Goal: Task Accomplishment & Management: Manage account settings

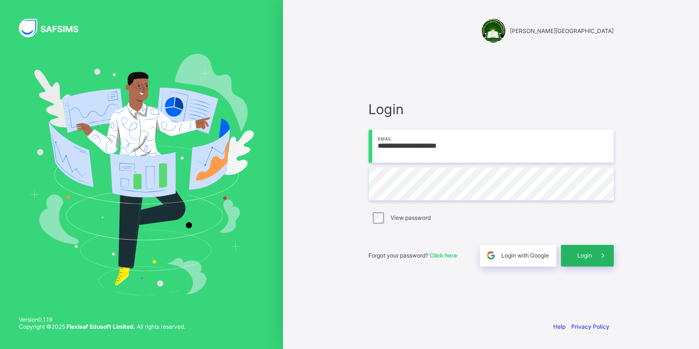
click at [589, 255] on span "Login" at bounding box center [585, 255] width 15 height 7
click at [591, 254] on span "Login" at bounding box center [585, 255] width 15 height 7
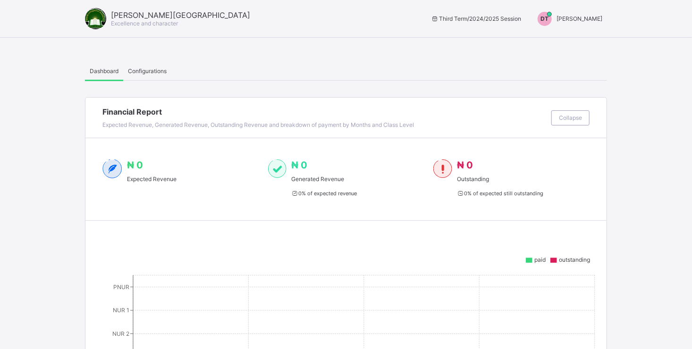
click at [564, 16] on span "[PERSON_NAME]" at bounding box center [579, 18] width 46 height 7
click at [563, 39] on span "Switch to Admin View" at bounding box center [567, 40] width 72 height 11
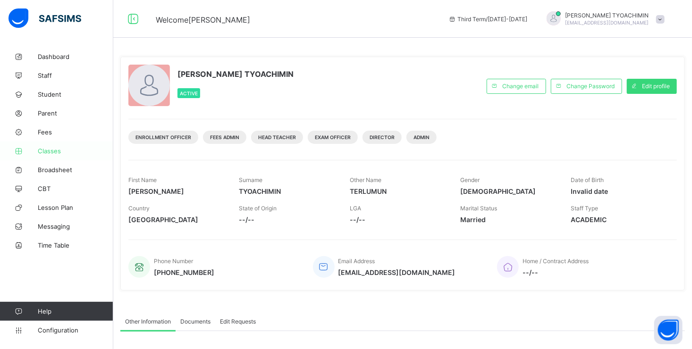
click at [44, 151] on span "Classes" at bounding box center [75, 151] width 75 height 8
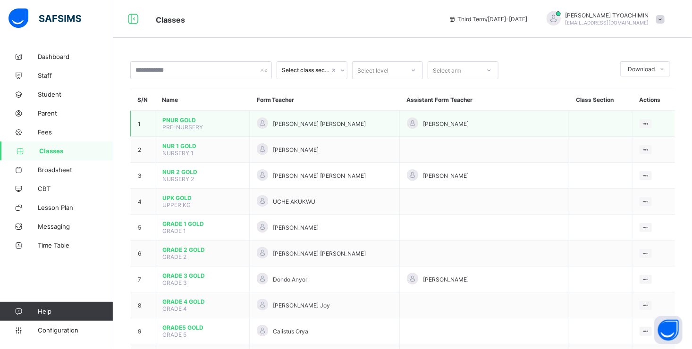
click at [174, 122] on span "PNUR GOLD" at bounding box center [202, 120] width 80 height 7
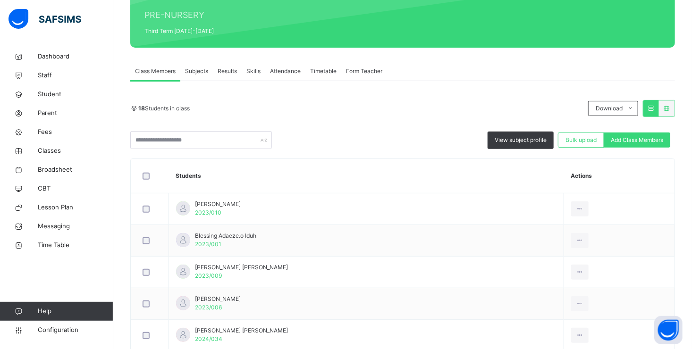
scroll to position [189, 0]
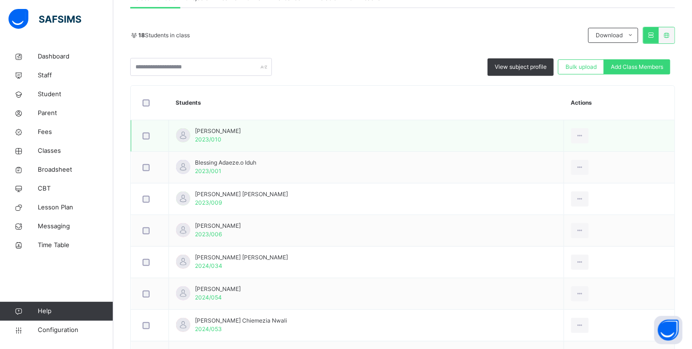
click at [206, 132] on span "[PERSON_NAME]" at bounding box center [218, 131] width 46 height 8
click at [552, 157] on div "View Profile" at bounding box center [558, 156] width 51 height 9
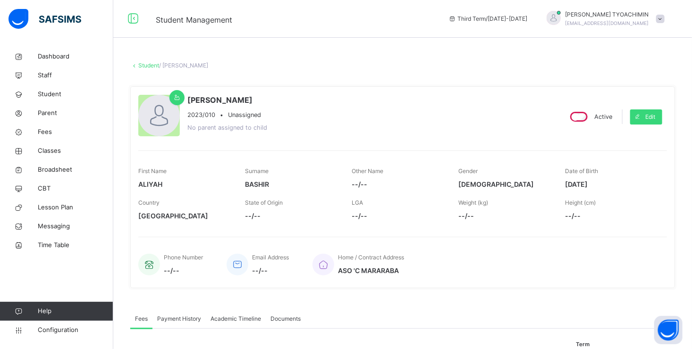
click at [587, 182] on span "[DATE]" at bounding box center [611, 184] width 92 height 10
click at [655, 116] on span "Edit" at bounding box center [650, 117] width 10 height 8
select select "**"
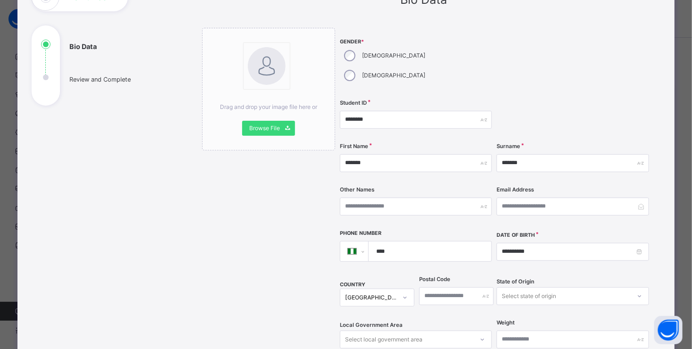
scroll to position [94, 0]
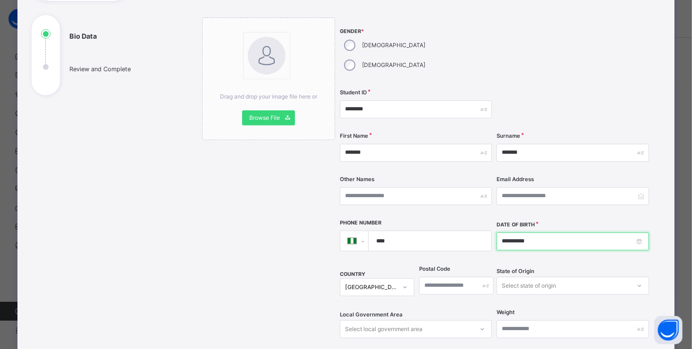
click at [545, 233] on input "**********" at bounding box center [572, 242] width 152 height 18
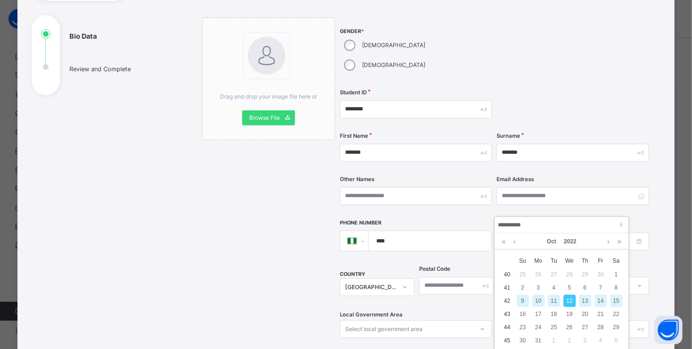
click at [578, 220] on div "**********" at bounding box center [572, 235] width 152 height 30
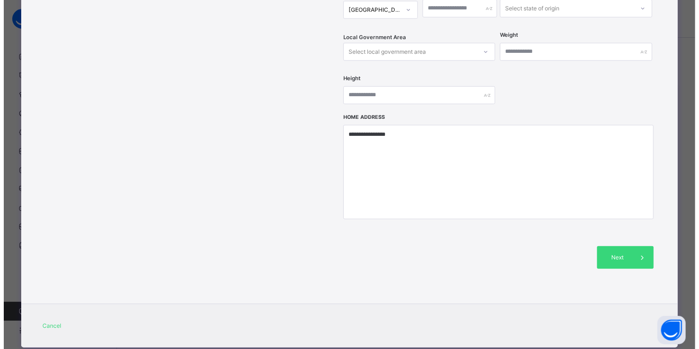
scroll to position [374, 0]
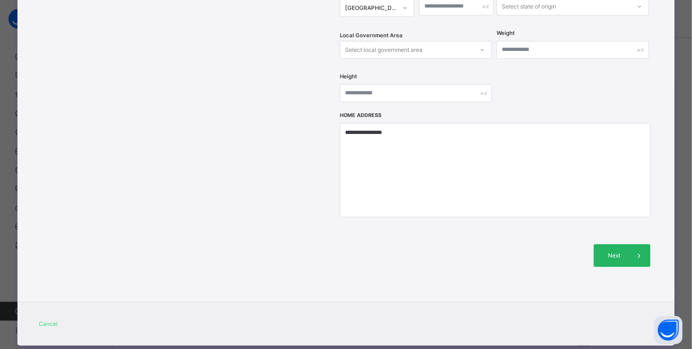
click at [616, 251] on span "Next" at bounding box center [614, 255] width 27 height 8
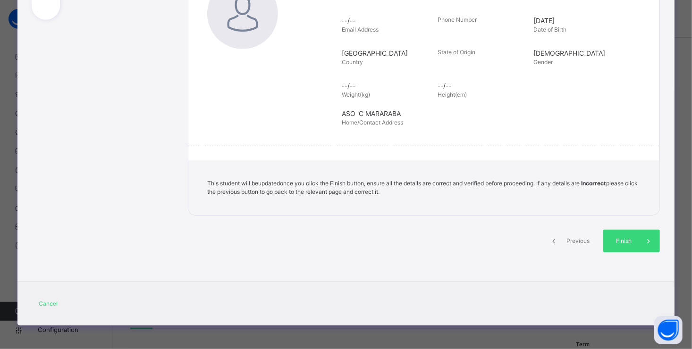
scroll to position [169, 0]
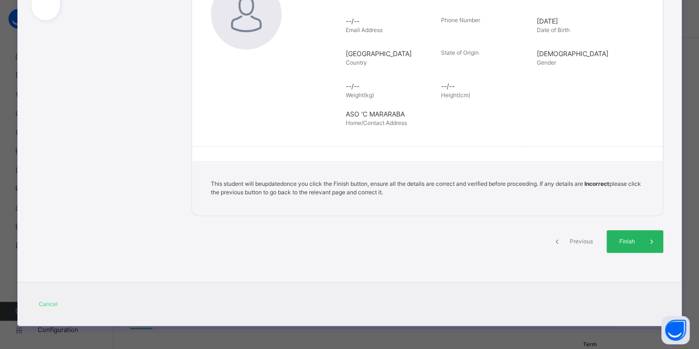
click at [618, 240] on span "Finish" at bounding box center [627, 241] width 27 height 8
click at [625, 240] on span "Finish" at bounding box center [627, 241] width 27 height 8
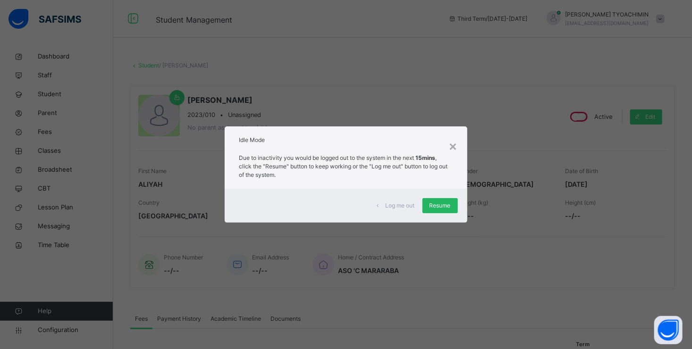
click at [444, 204] on span "Resume" at bounding box center [439, 205] width 21 height 8
